Goal: Task Accomplishment & Management: Manage account settings

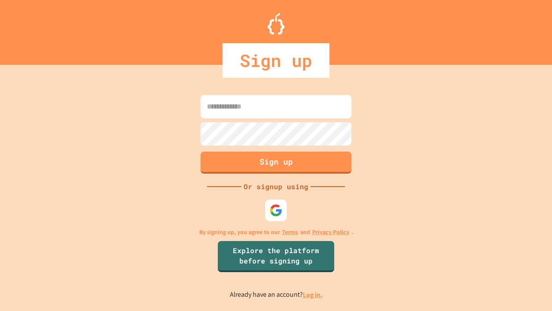
click at [313, 294] on link "Log in." at bounding box center [313, 294] width 20 height 9
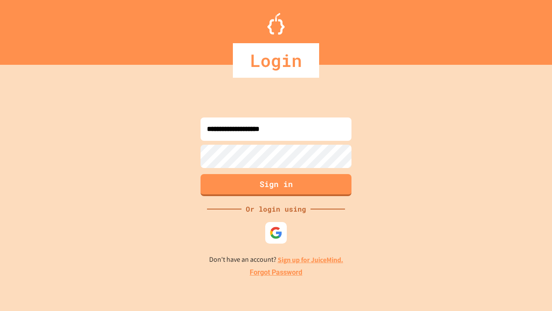
type input "**********"
